Goal: Task Accomplishment & Management: Use online tool/utility

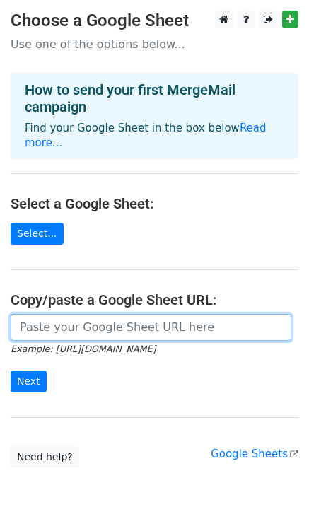
click at [46, 314] on input "url" at bounding box center [151, 327] width 281 height 27
paste input "https://docs.google.com/spreadsheets/d/1B7HAwyaAPa4TX2BFkmMVB7ho_Jb_WQyvM-tQG_W…"
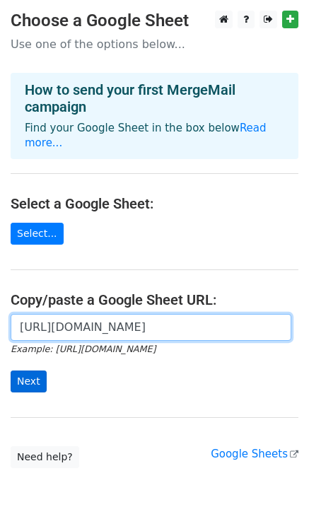
type input "https://docs.google.com/spreadsheets/d/1B7HAwyaAPa4TX2BFkmMVB7ho_Jb_WQyvM-tQG_W…"
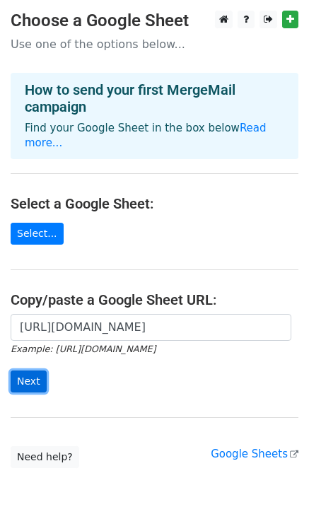
click at [23, 371] on input "Next" at bounding box center [29, 382] width 36 height 22
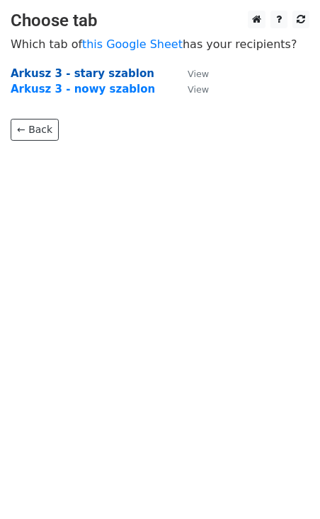
click at [91, 72] on strong "Arkusz 3 - stary szablon" at bounding box center [83, 73] width 144 height 13
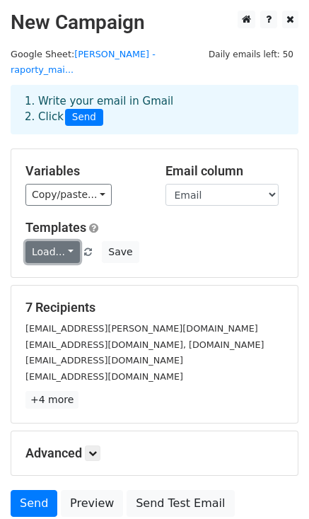
click at [65, 241] on link "Load..." at bounding box center [52, 252] width 54 height 22
click at [206, 241] on div "Load... No templates saved Save" at bounding box center [154, 252] width 279 height 22
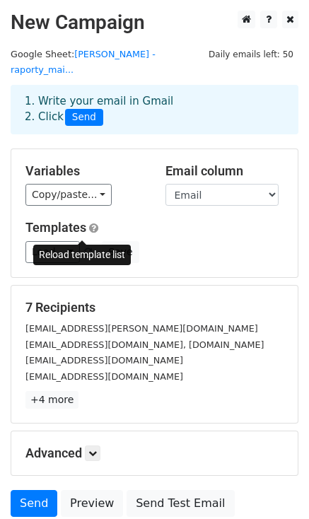
click at [84, 248] on span at bounding box center [88, 252] width 8 height 9
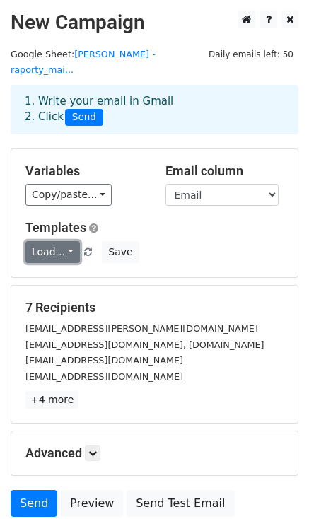
click at [64, 241] on link "Load..." at bounding box center [52, 252] width 54 height 22
